Goal: Complete application form

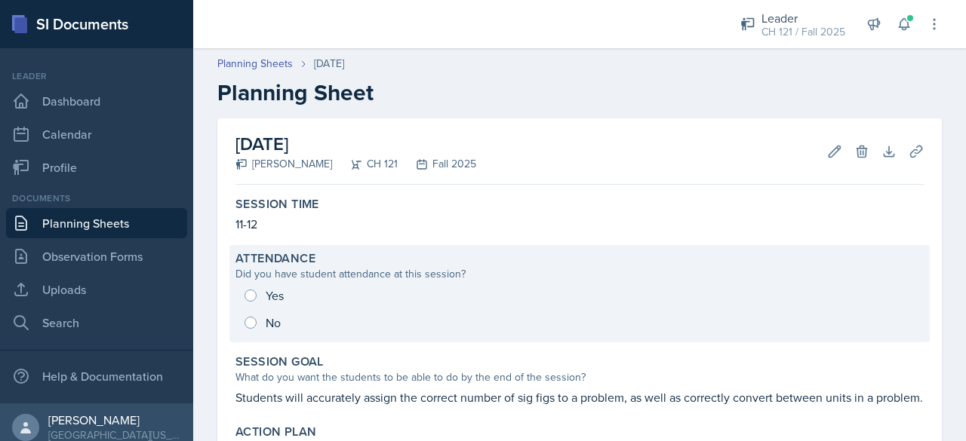
click at [252, 284] on div "Yes No" at bounding box center [579, 309] width 688 height 54
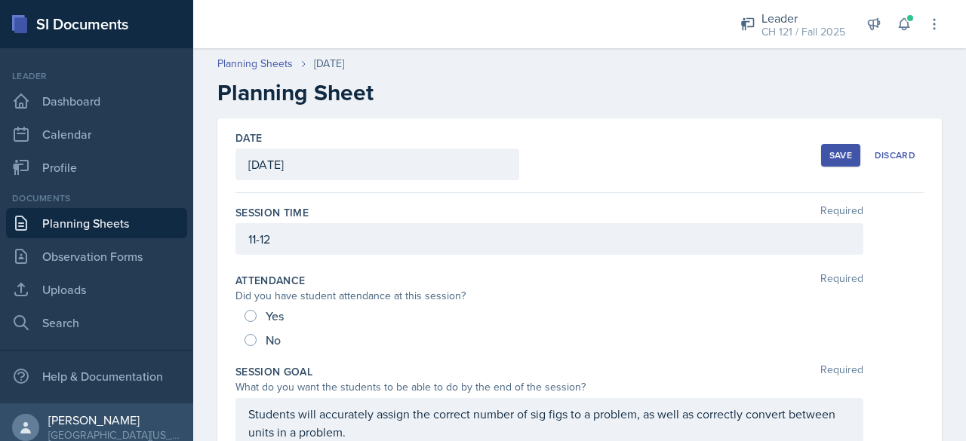
click at [260, 315] on div "Yes" at bounding box center [265, 316] width 42 height 24
click at [247, 312] on input "Yes" at bounding box center [250, 316] width 12 height 12
radio input "true"
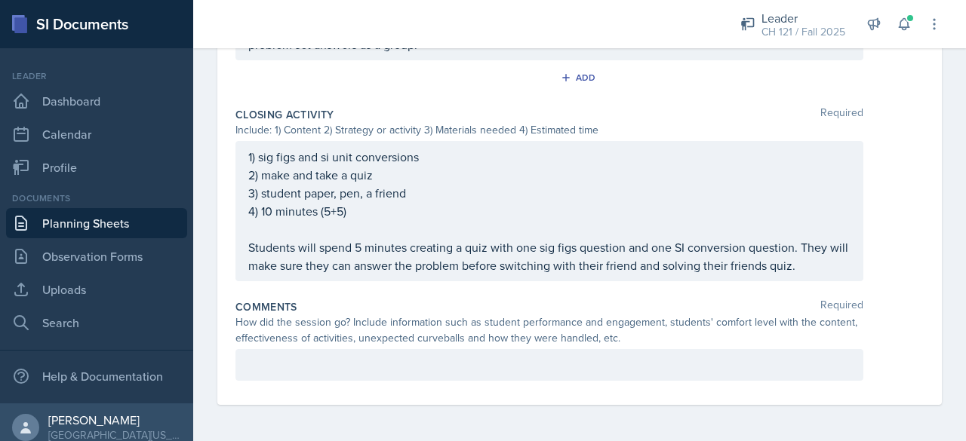
click at [321, 374] on p at bounding box center [549, 365] width 602 height 18
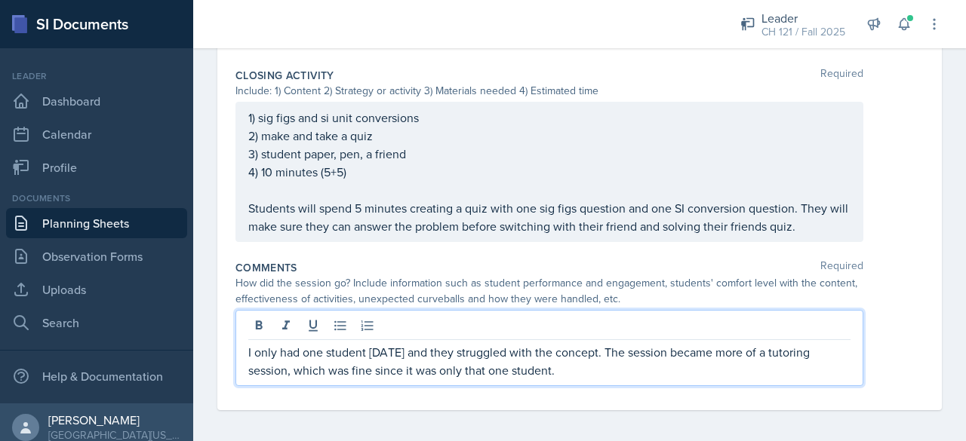
scroll to position [1020, 0]
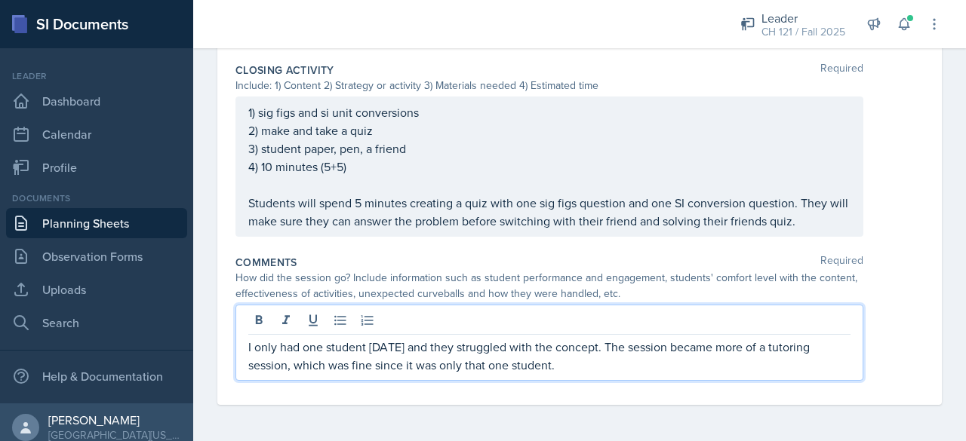
click at [481, 229] on p "Students will spend 5 minutes creating a quiz with one sig figs question and on…" at bounding box center [549, 212] width 602 height 36
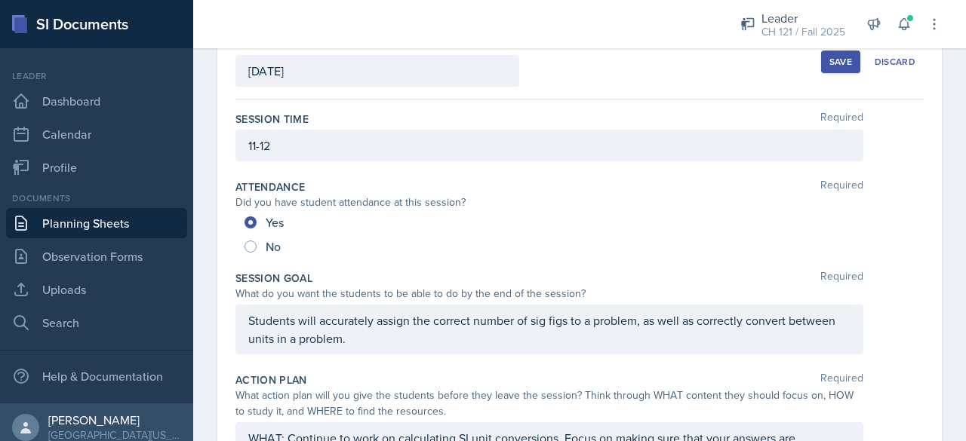
scroll to position [0, 0]
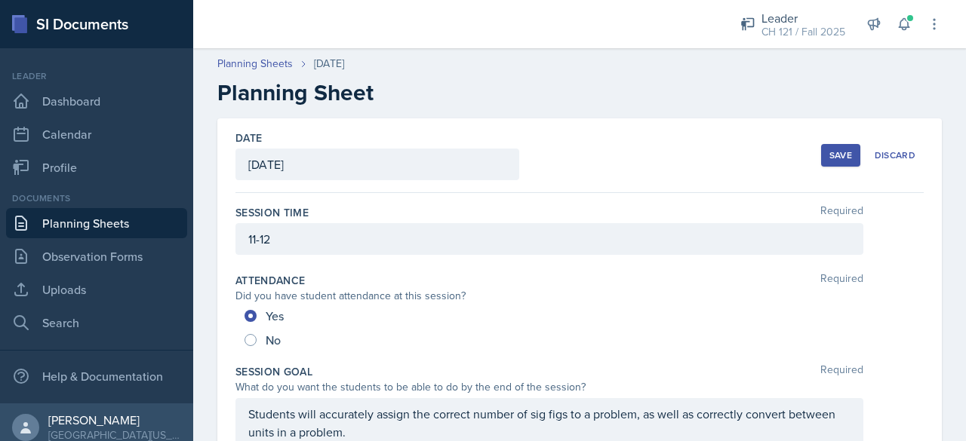
click at [481, 161] on div "Save" at bounding box center [840, 155] width 23 height 12
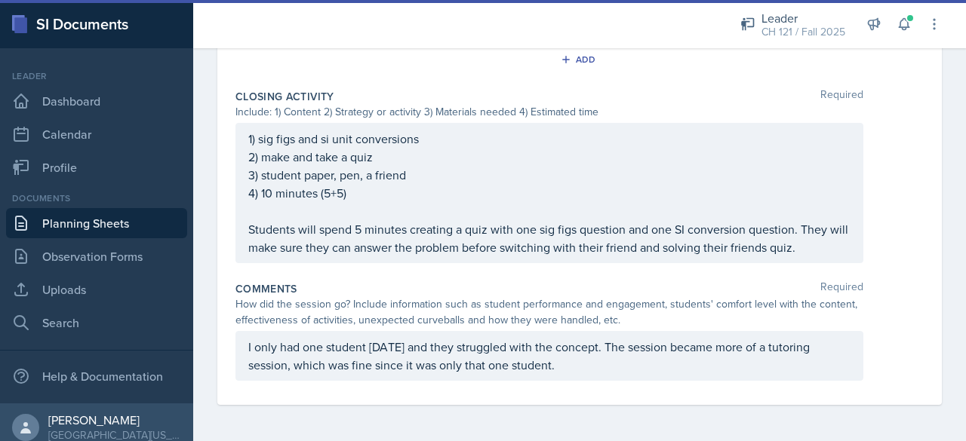
scroll to position [877, 0]
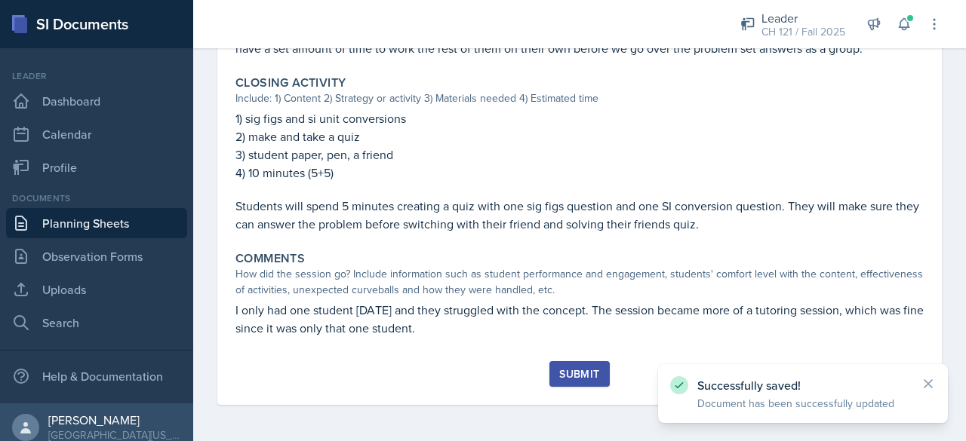
click at [481, 368] on div "Submit" at bounding box center [579, 374] width 40 height 12
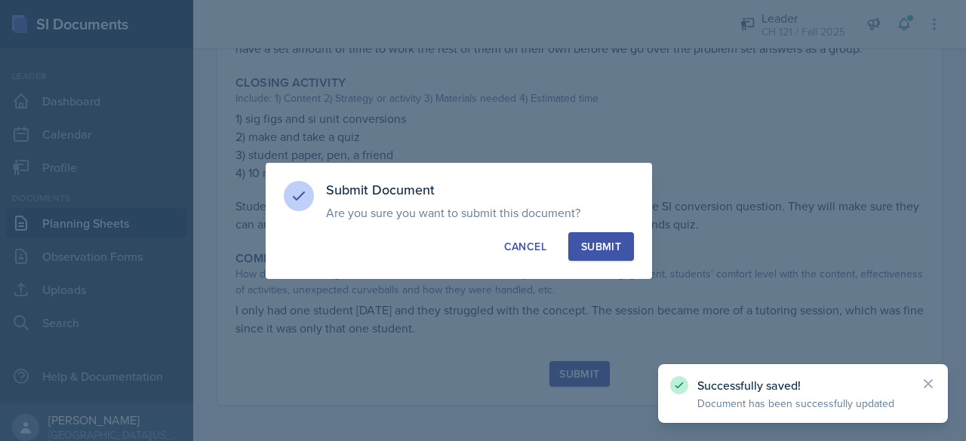
click at [481, 251] on div "Submit" at bounding box center [601, 246] width 40 height 15
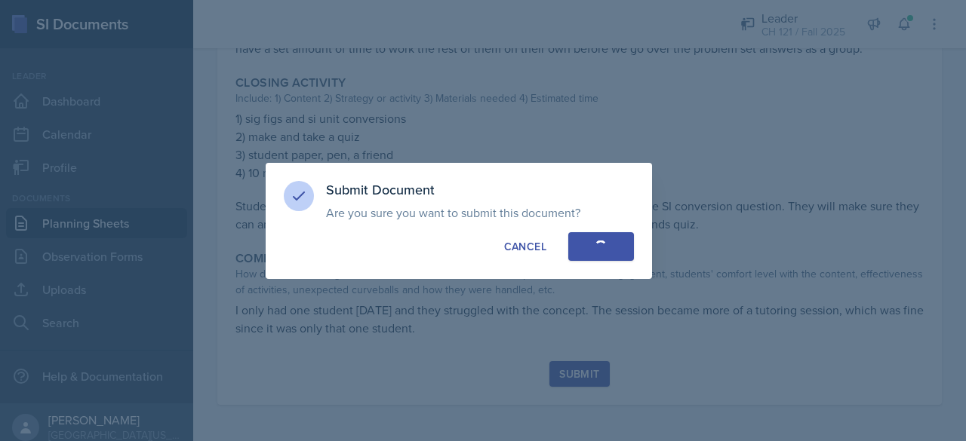
radio input "true"
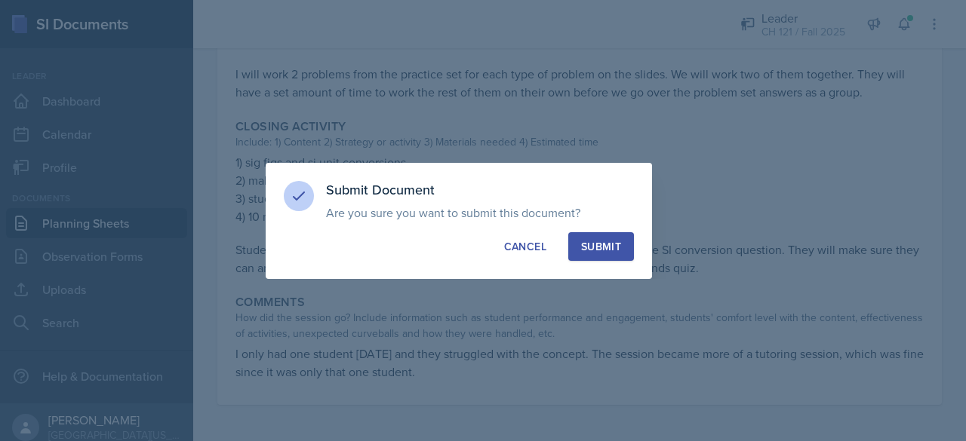
scroll to position [833, 0]
